Goal: Find specific page/section: Find specific page/section

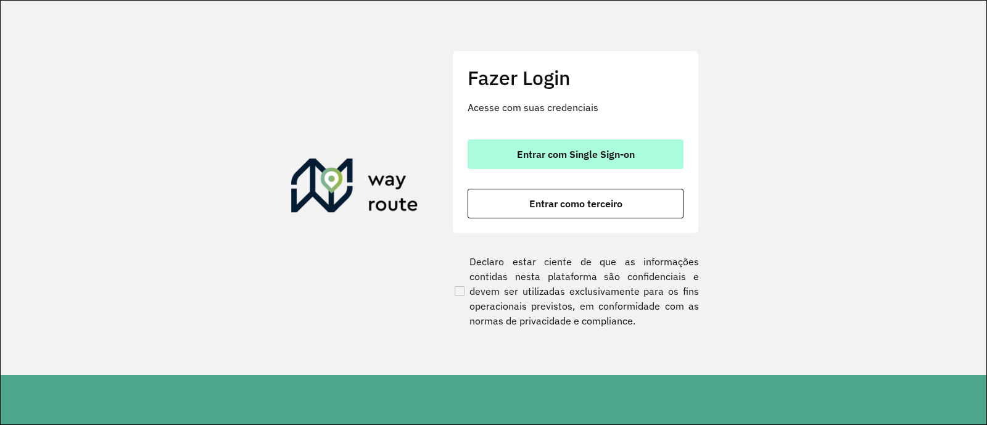
click at [648, 149] on button "Entrar com Single Sign-on" at bounding box center [576, 154] width 216 height 30
click at [617, 159] on span "Entrar com Single Sign-on" at bounding box center [576, 154] width 118 height 10
click at [619, 150] on span "Entrar com Single Sign-on" at bounding box center [576, 154] width 118 height 10
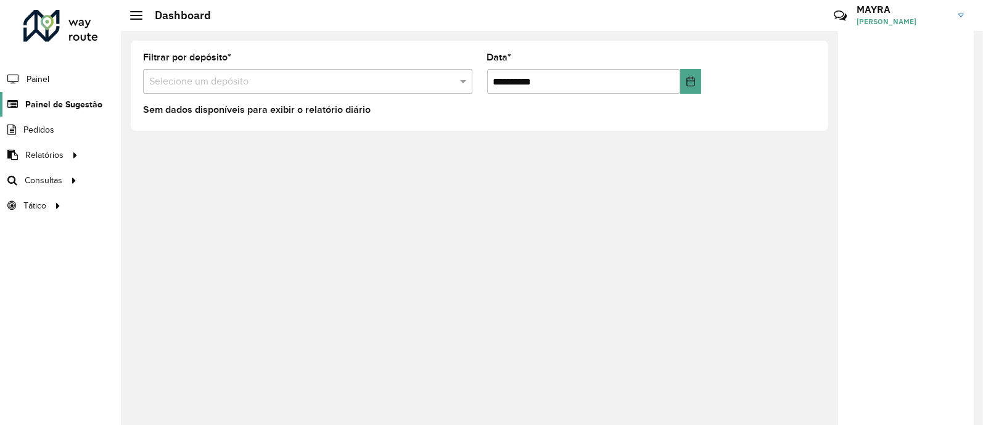
click at [86, 109] on span "Painel de Sugestão" at bounding box center [63, 104] width 77 height 13
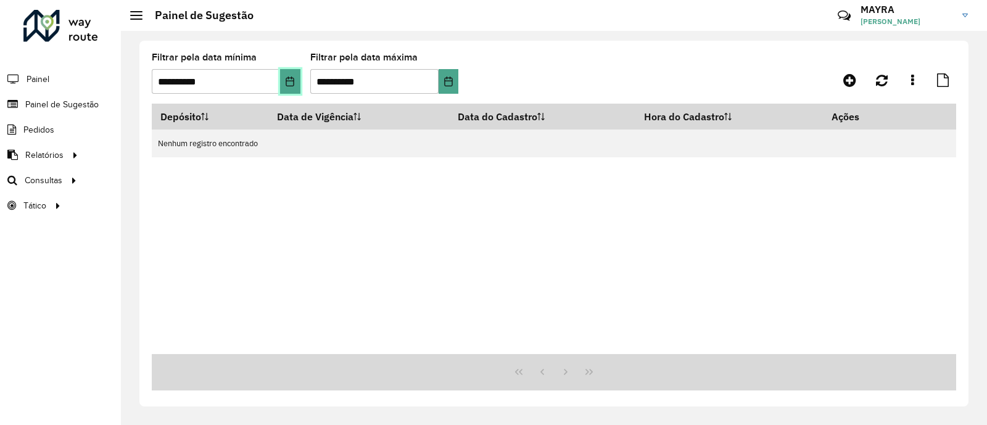
click at [287, 83] on icon "Choose Date" at bounding box center [290, 81] width 10 height 10
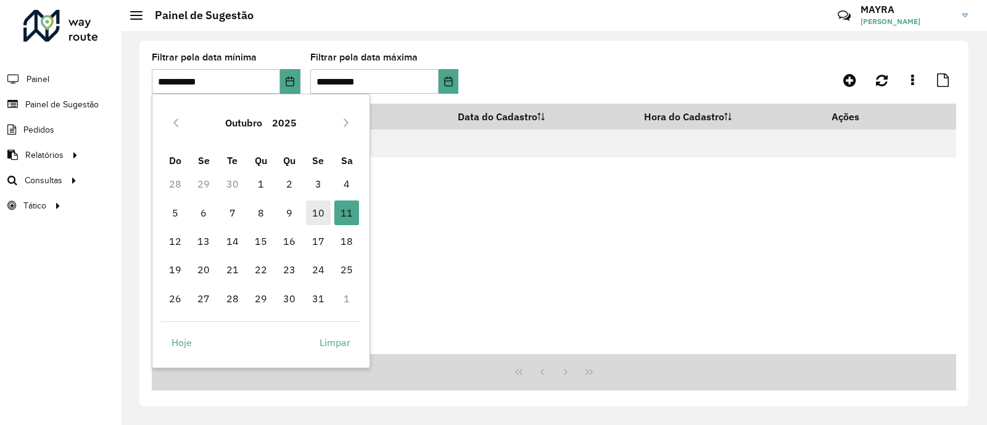
click at [327, 205] on span "10" at bounding box center [318, 212] width 25 height 25
type input "**********"
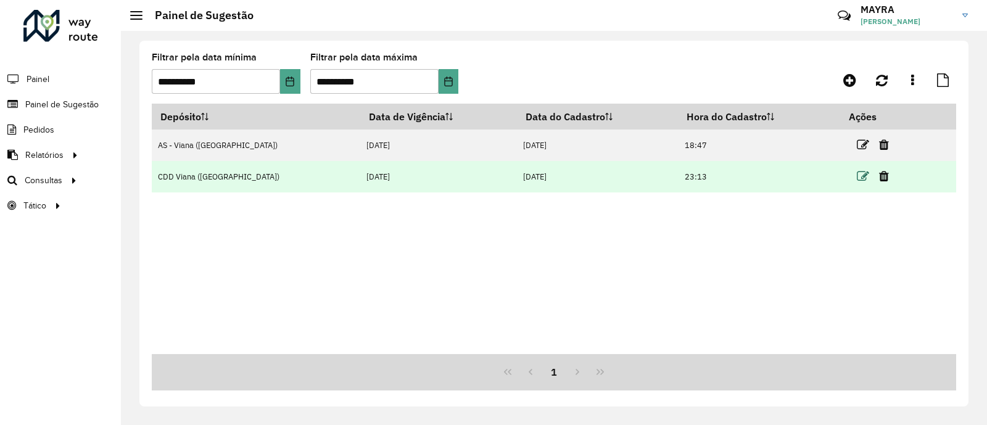
click at [857, 177] on icon at bounding box center [863, 176] width 12 height 12
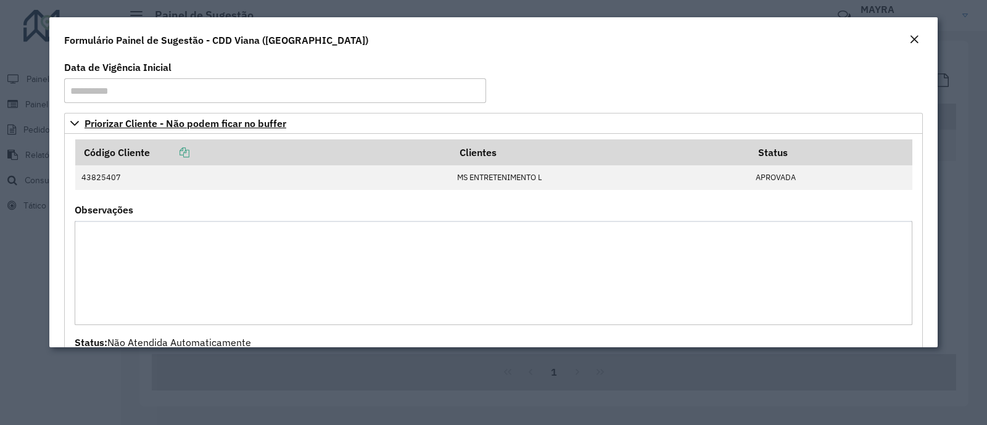
scroll to position [158, 0]
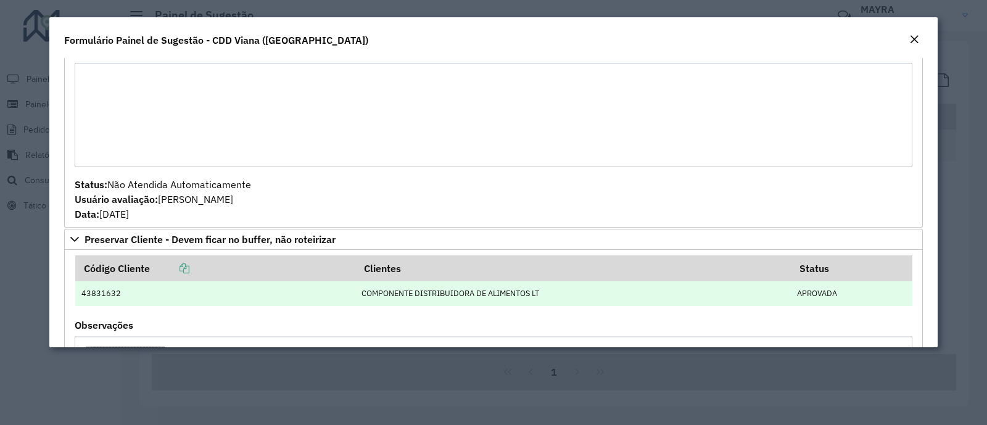
click at [126, 295] on td "43831632" at bounding box center [215, 293] width 280 height 25
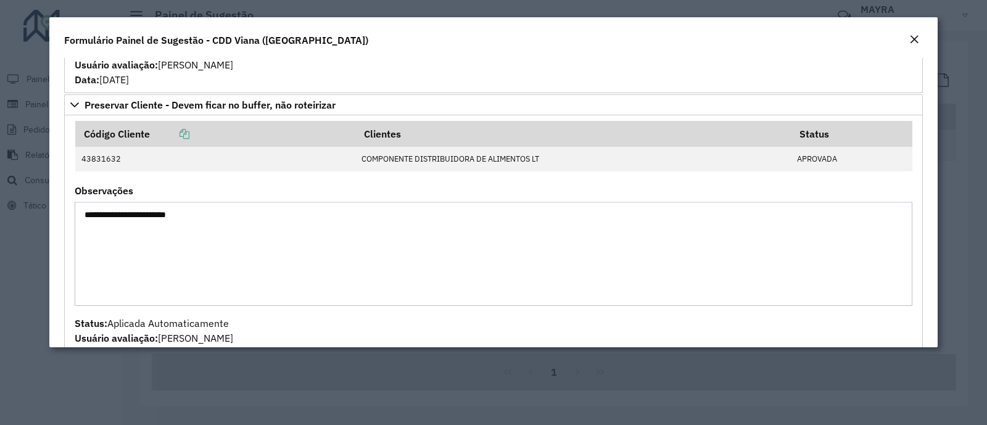
scroll to position [292, 0]
